Goal: Task Accomplishment & Management: Manage account settings

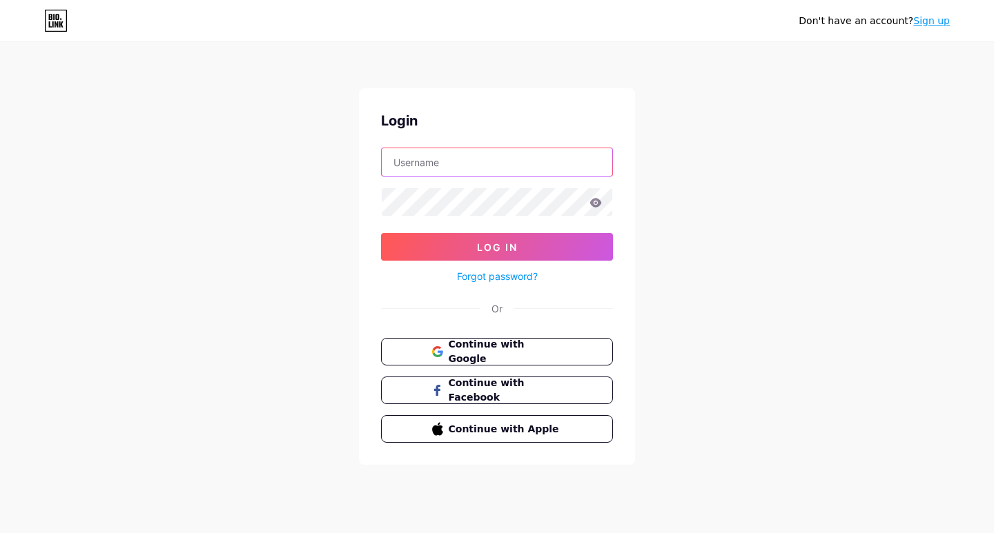
click at [420, 158] on input "text" at bounding box center [497, 162] width 230 height 28
click at [460, 347] on span "Continue with Google" at bounding box center [504, 352] width 115 height 30
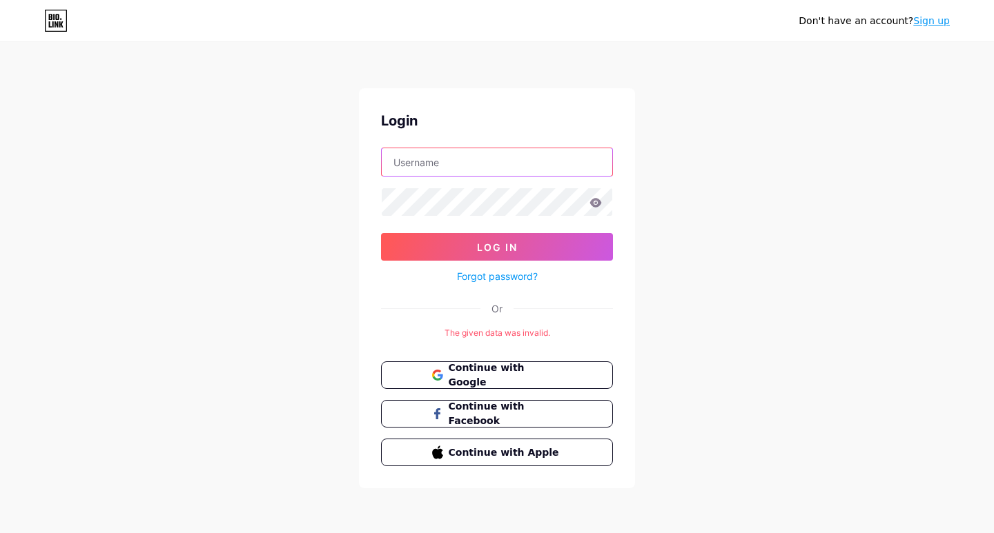
click at [473, 170] on input "text" at bounding box center [497, 162] width 230 height 28
paste input "babycircumcisionclinicmiami"
type input "babycircumcisionclinicmiami"
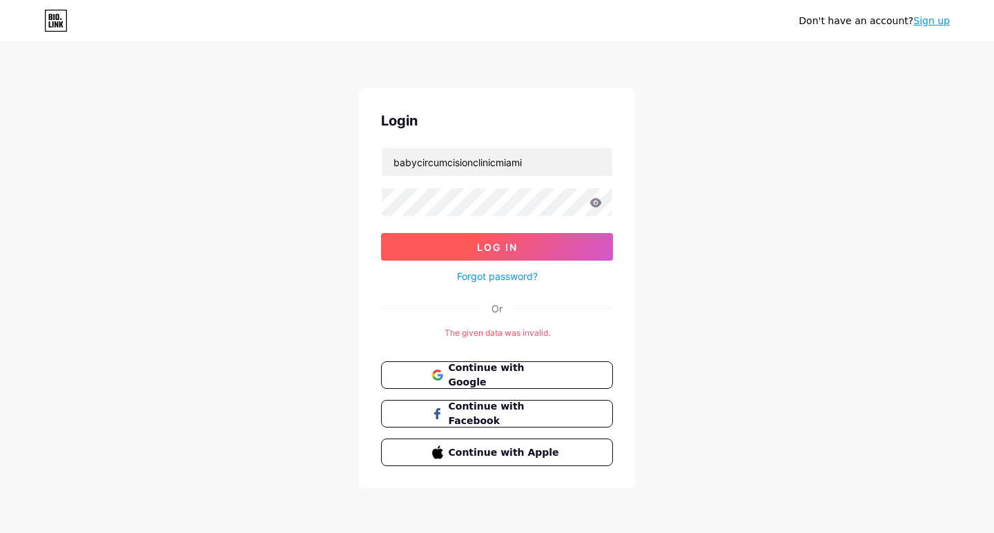
click at [453, 249] on button "Log In" at bounding box center [497, 247] width 232 height 28
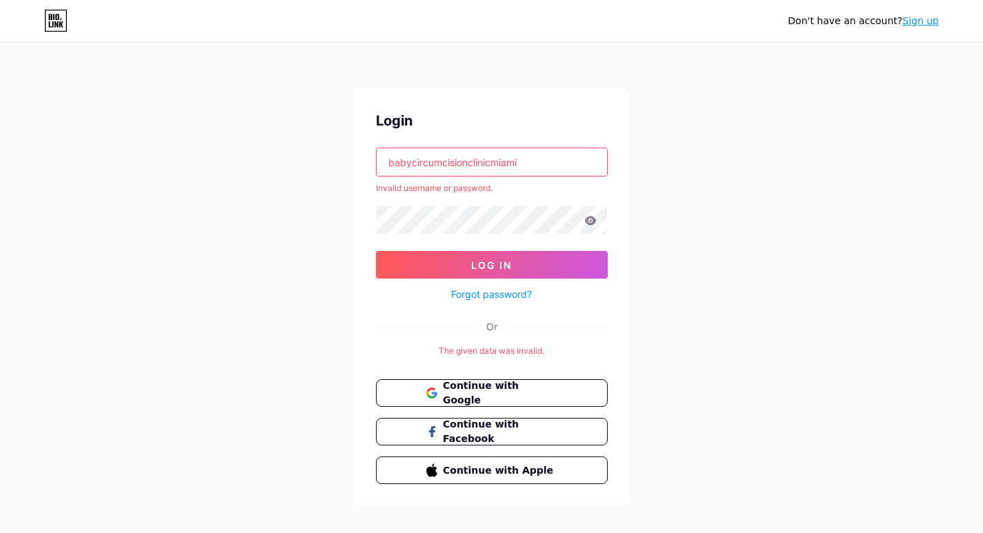
click at [540, 163] on input "babycircumcisionclinicmiami" at bounding box center [492, 162] width 230 height 28
click at [540, 163] on input "text" at bounding box center [492, 162] width 230 height 28
click at [502, 297] on link "Forgot password?" at bounding box center [491, 294] width 81 height 14
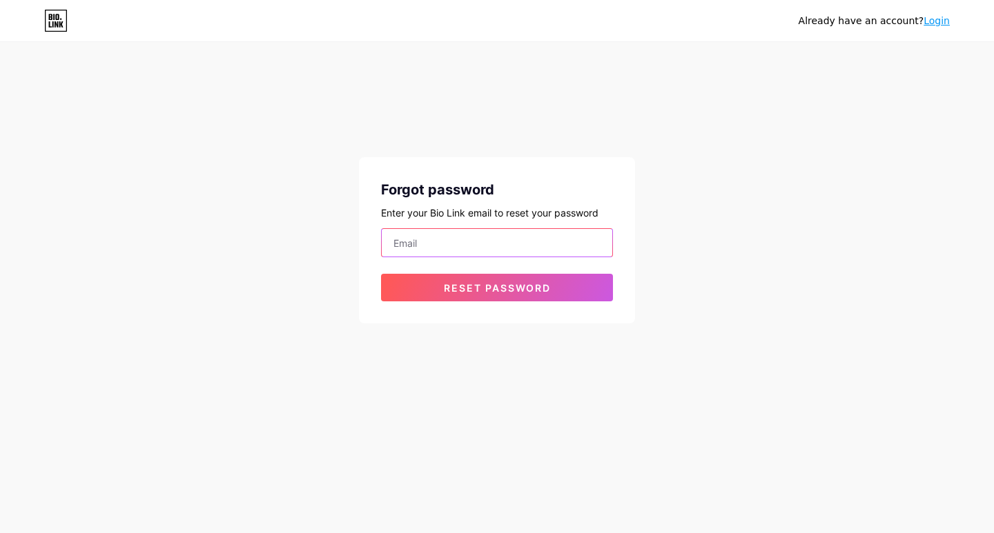
click at [427, 238] on input "email" at bounding box center [497, 243] width 230 height 28
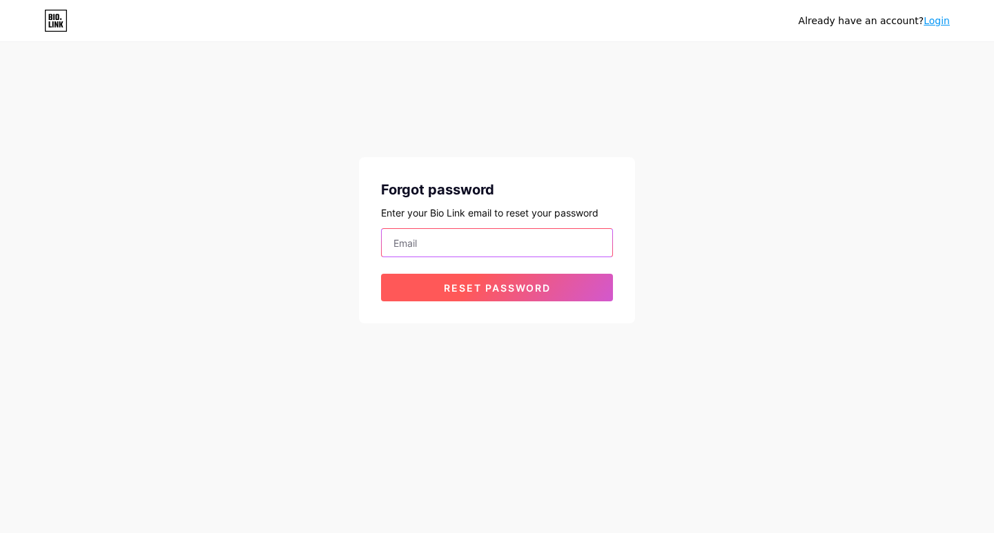
paste input "[EMAIL_ADDRESS][DOMAIN_NAME]"
type input "[EMAIL_ADDRESS][DOMAIN_NAME]"
click at [487, 291] on span "Reset password" at bounding box center [497, 288] width 107 height 12
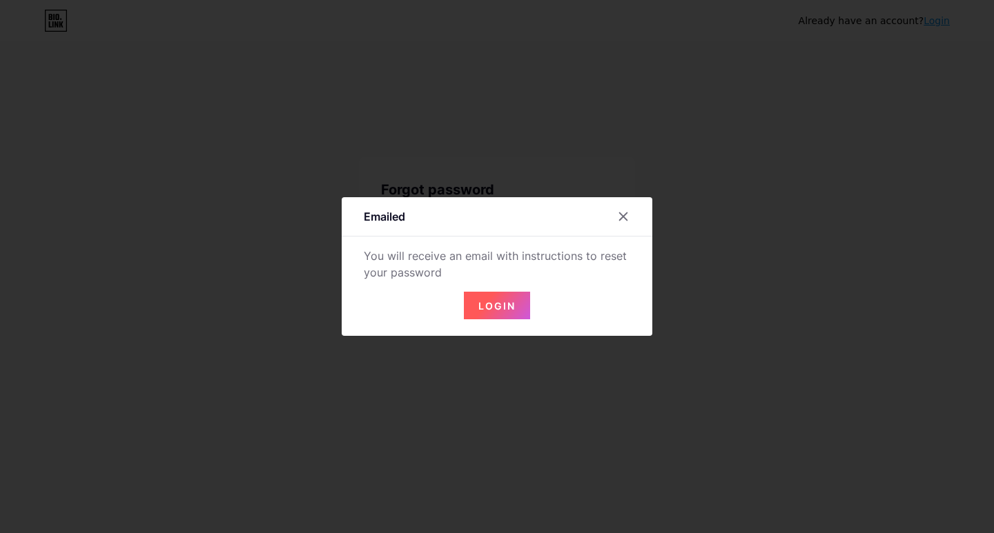
click at [493, 306] on span "Login" at bounding box center [496, 306] width 37 height 12
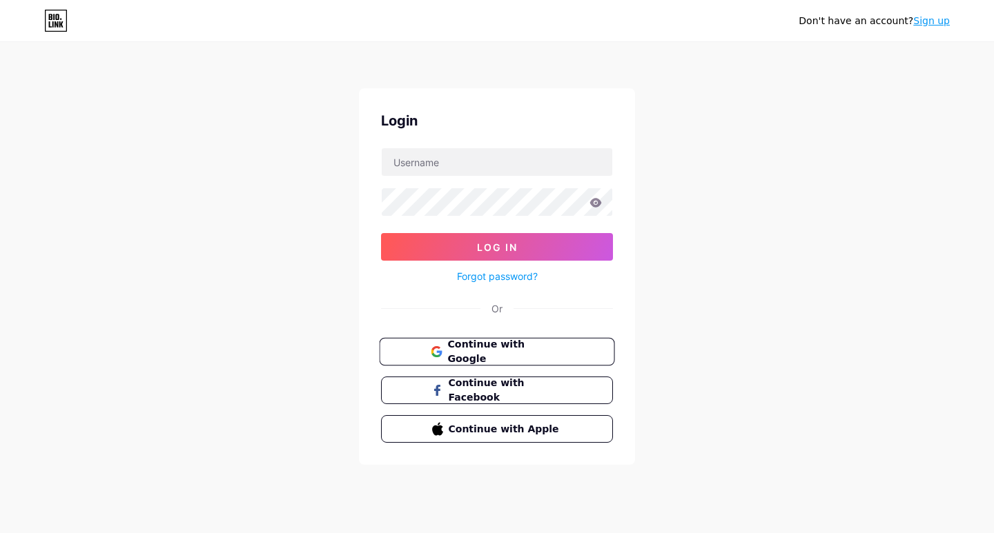
click at [477, 348] on span "Continue with Google" at bounding box center [504, 352] width 115 height 30
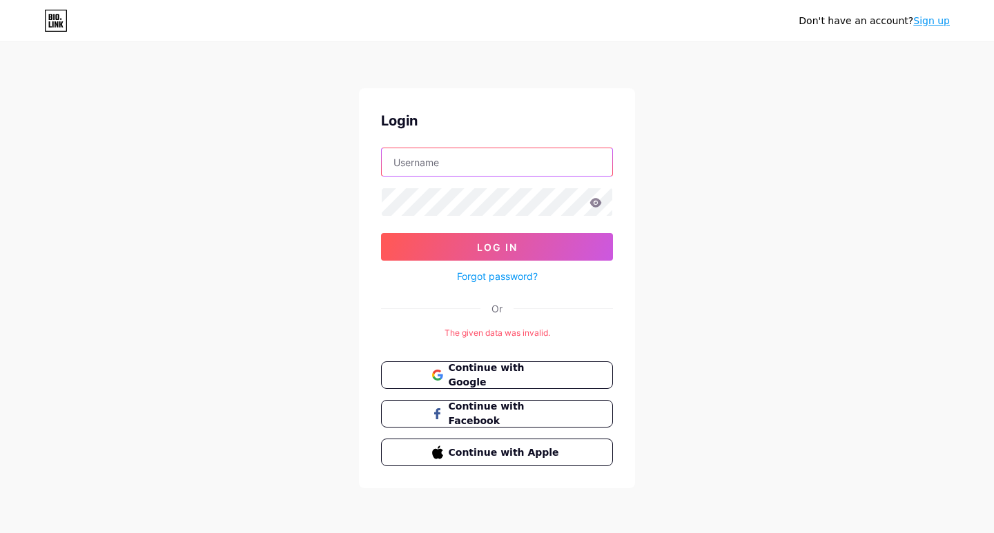
click at [455, 164] on input "text" at bounding box center [497, 162] width 230 height 28
click at [497, 275] on link "Forgot password?" at bounding box center [497, 276] width 81 height 14
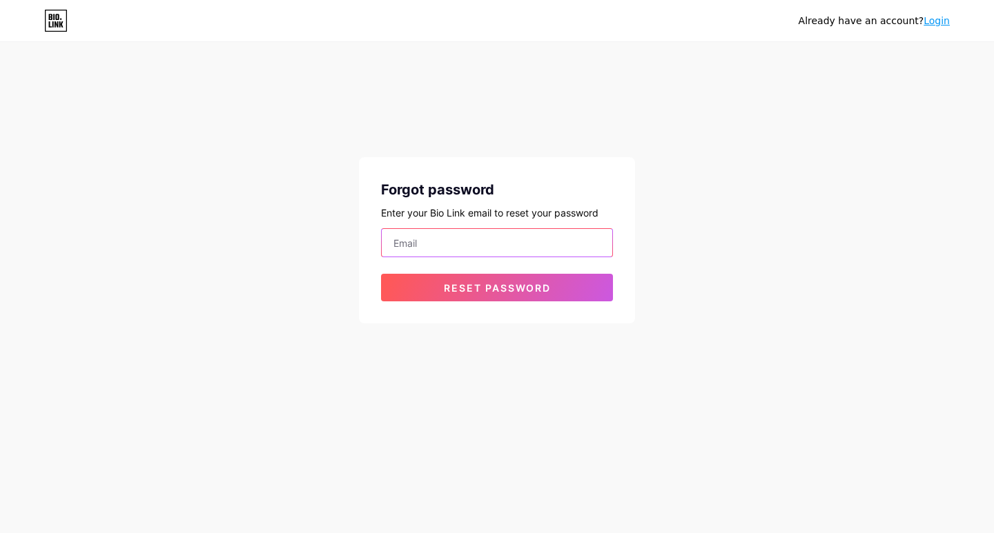
click at [457, 241] on input "email" at bounding box center [497, 243] width 230 height 28
paste input "[EMAIL_ADDRESS][DOMAIN_NAME]"
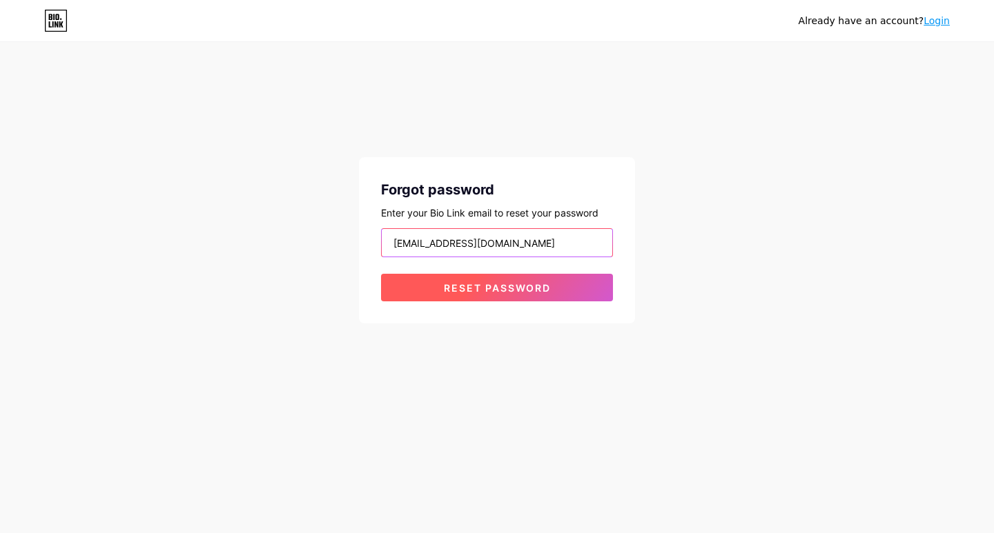
type input "[EMAIL_ADDRESS][DOMAIN_NAME]"
click at [465, 288] on span "Reset password" at bounding box center [497, 288] width 107 height 12
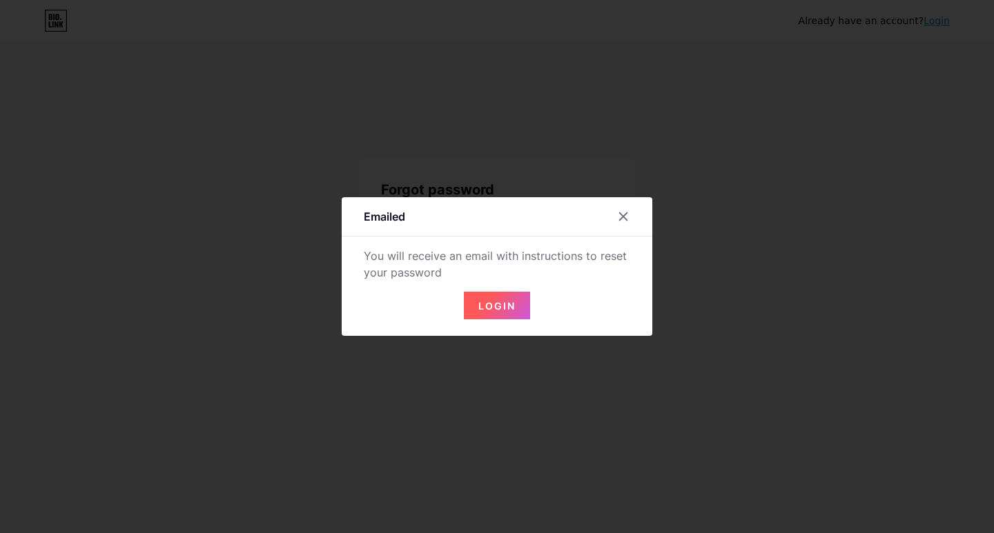
click at [480, 306] on span "Login" at bounding box center [496, 306] width 37 height 12
